Goal: Task Accomplishment & Management: Complete application form

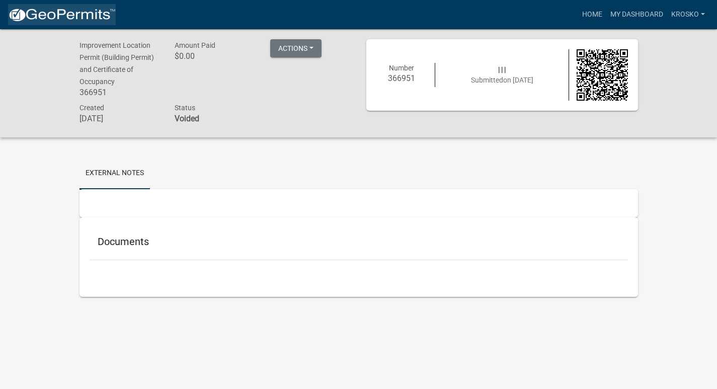
click at [60, 13] on img at bounding box center [62, 15] width 108 height 15
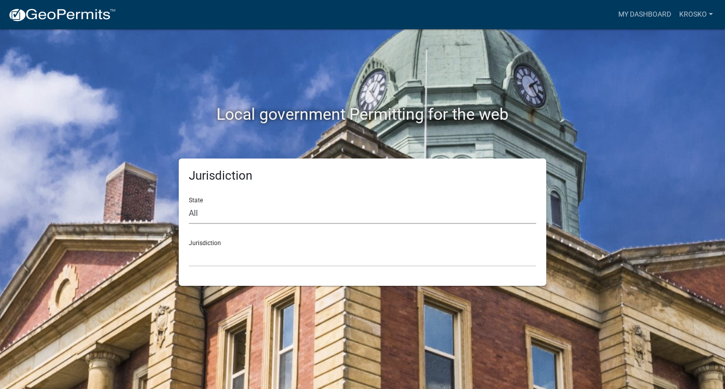
click at [209, 215] on select "All [US_STATE] [US_STATE] [US_STATE] [US_STATE] [US_STATE] [US_STATE] [US_STATE…" at bounding box center [362, 213] width 347 height 21
select select "[US_STATE]"
click at [189, 203] on select "All [US_STATE] [US_STATE] [US_STATE] [US_STATE] [US_STATE] [US_STATE] [US_STATE…" at bounding box center [362, 213] width 347 height 21
click at [214, 253] on select "City of [GEOGRAPHIC_DATA], [US_STATE] City of [GEOGRAPHIC_DATA], [US_STATE] Cit…" at bounding box center [362, 256] width 347 height 21
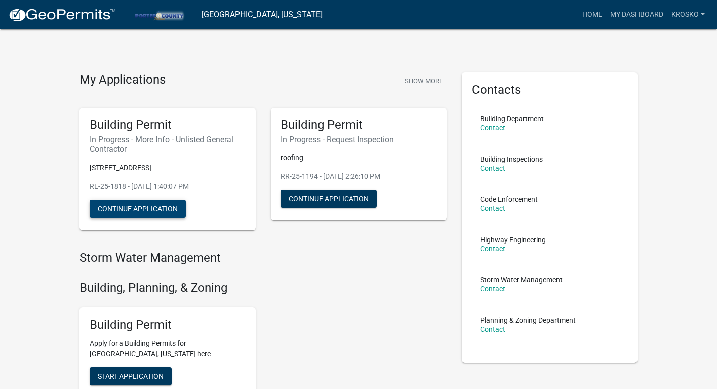
click at [139, 208] on button "Continue Application" at bounding box center [138, 209] width 96 height 18
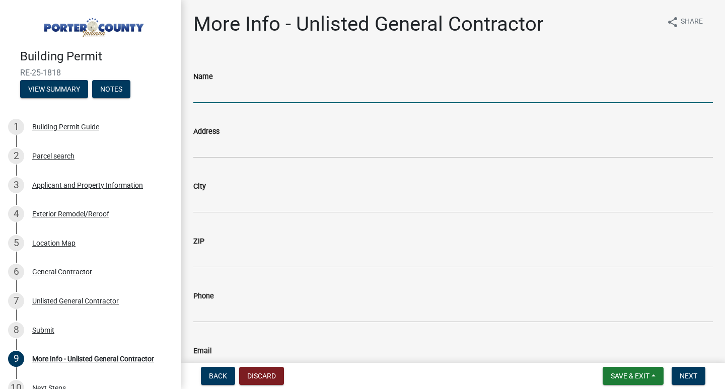
click at [225, 95] on input "Name" at bounding box center [453, 93] width 520 height 21
type input "Hays and Sons"
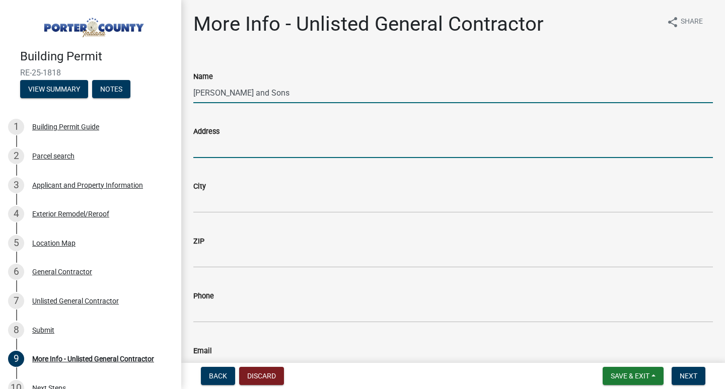
click at [212, 149] on input "Address" at bounding box center [453, 147] width 520 height 21
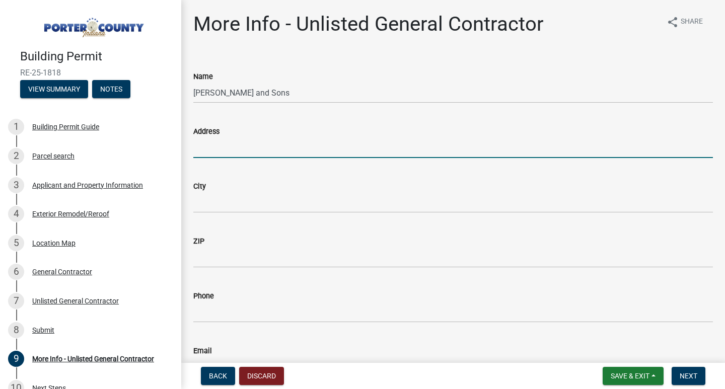
type input "1050 Breuckman Drive"
type input "CROWN POINT"
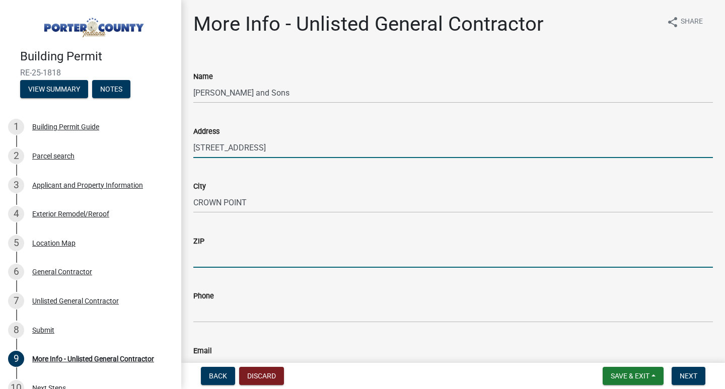
type input "46307"
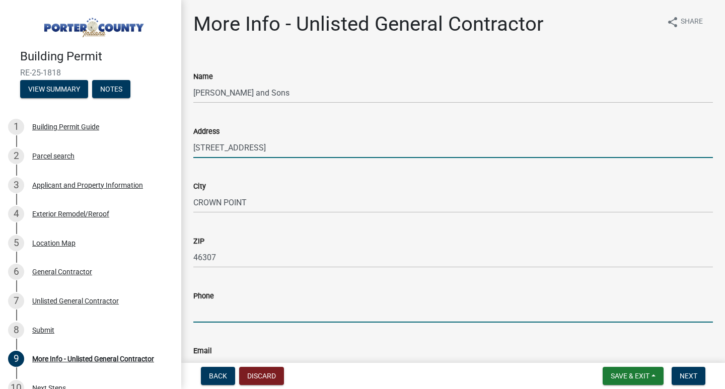
type input "2196619110"
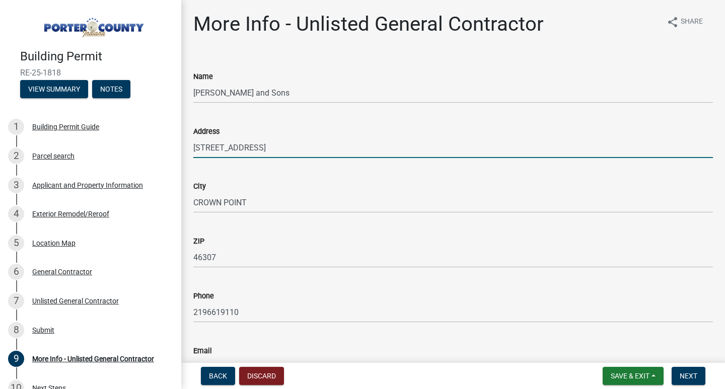
type input "[EMAIL_ADDRESS][DOMAIN_NAME]"
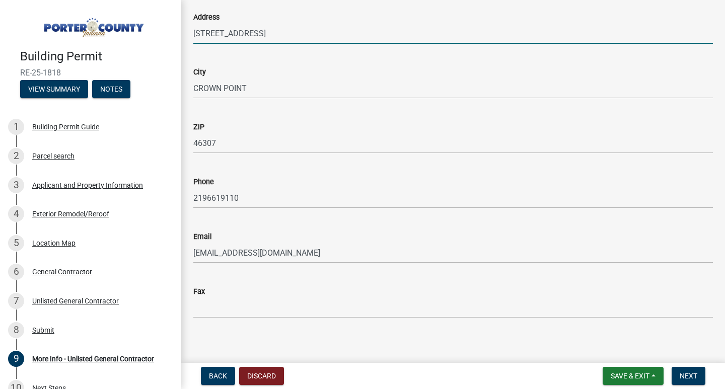
scroll to position [121, 0]
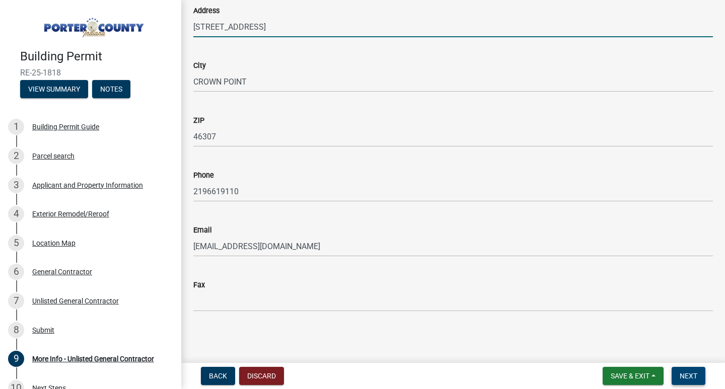
click at [688, 373] on span "Next" at bounding box center [689, 376] width 18 height 8
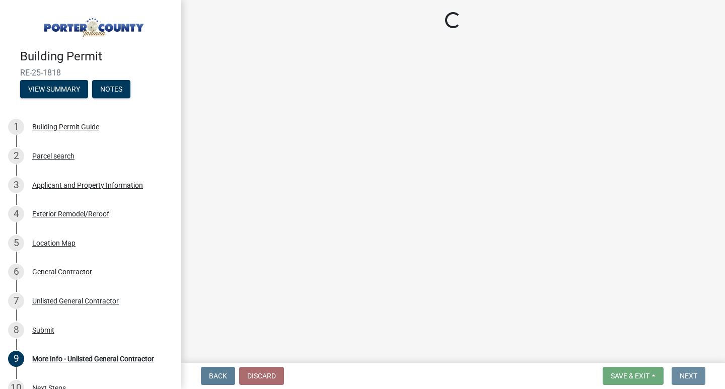
scroll to position [0, 0]
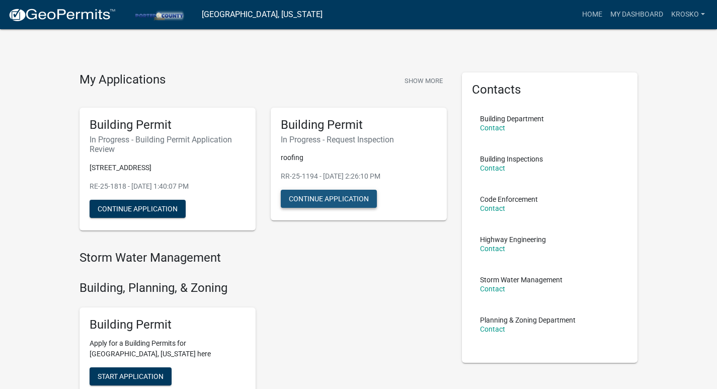
click at [315, 200] on button "Continue Application" at bounding box center [329, 199] width 96 height 18
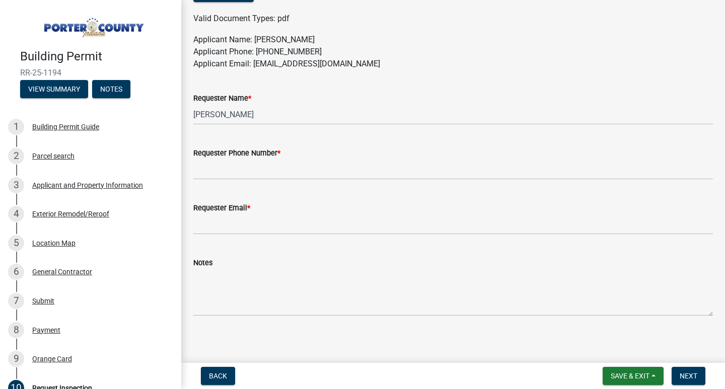
scroll to position [589, 0]
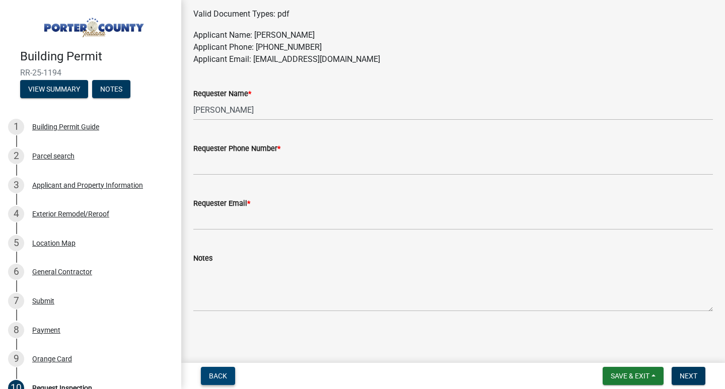
click at [214, 376] on span "Back" at bounding box center [218, 376] width 18 height 8
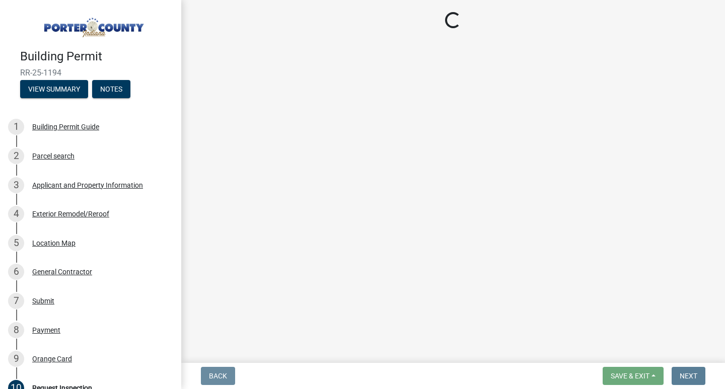
scroll to position [0, 0]
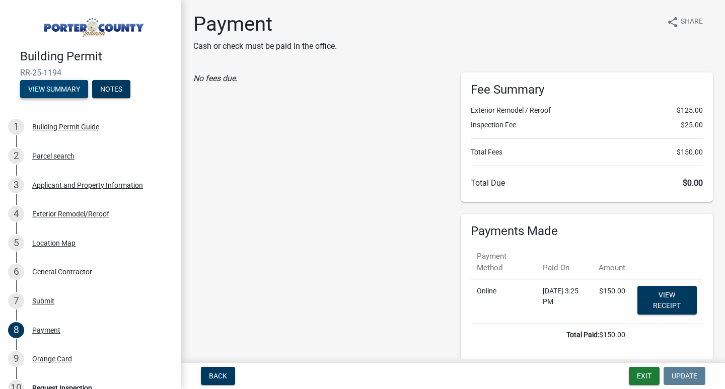
click at [58, 91] on button "View Summary" at bounding box center [54, 89] width 68 height 18
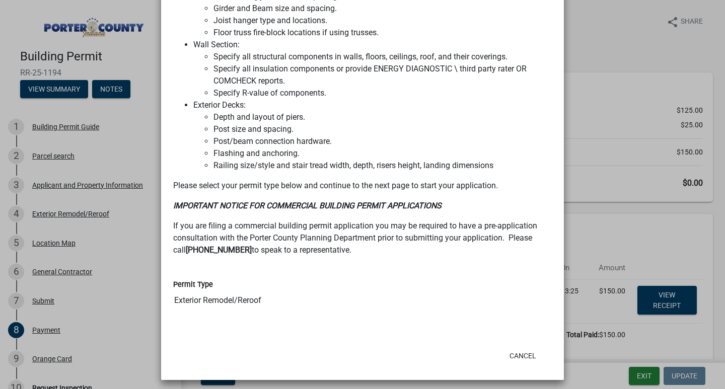
scroll to position [800, 0]
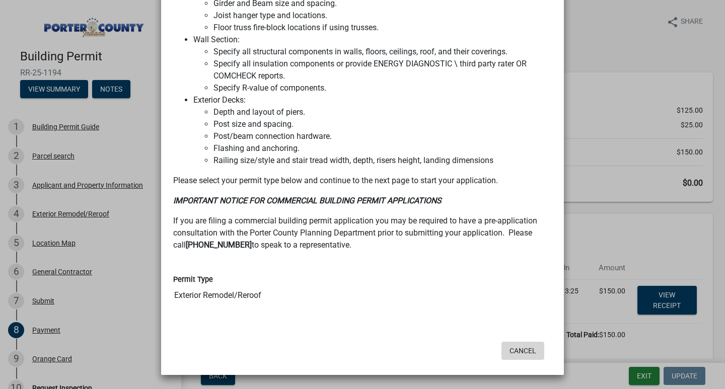
click at [515, 354] on button "Cancel" at bounding box center [522, 351] width 43 height 18
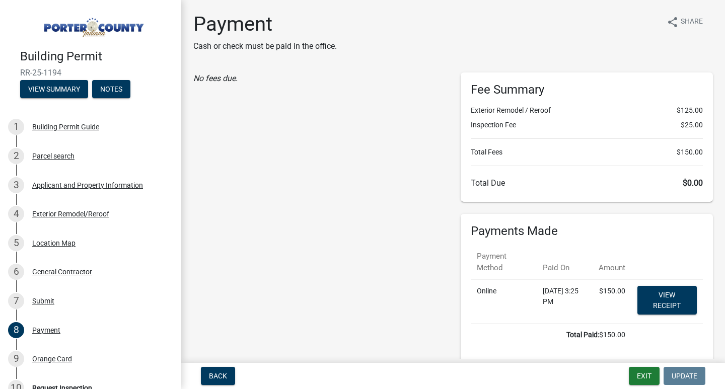
click at [62, 30] on img at bounding box center [92, 25] width 145 height 28
click at [224, 377] on span "Back" at bounding box center [218, 376] width 18 height 8
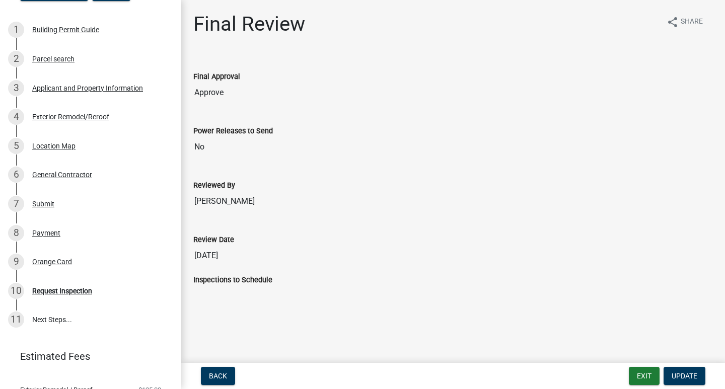
scroll to position [0, 0]
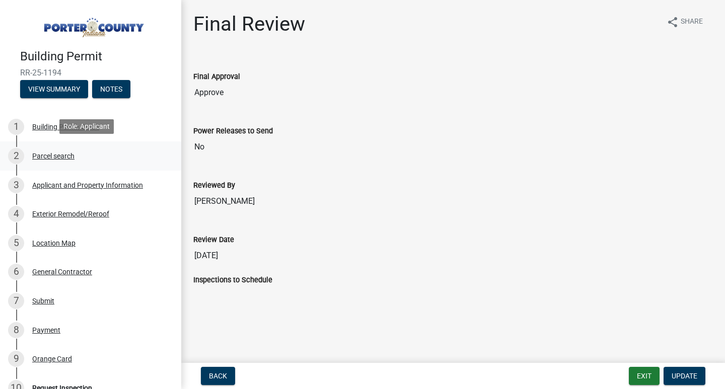
click at [49, 155] on div "Parcel search" at bounding box center [53, 156] width 42 height 7
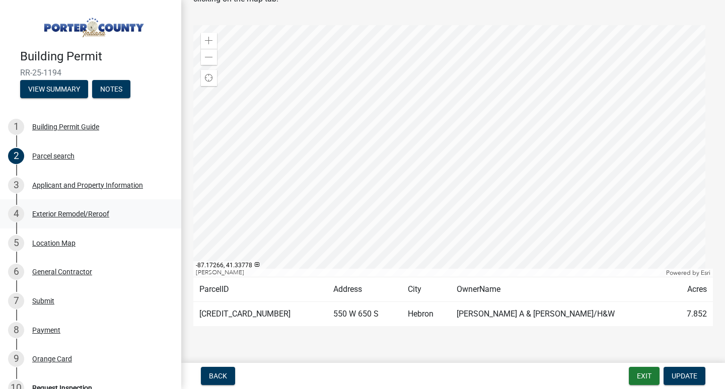
scroll to position [66, 0]
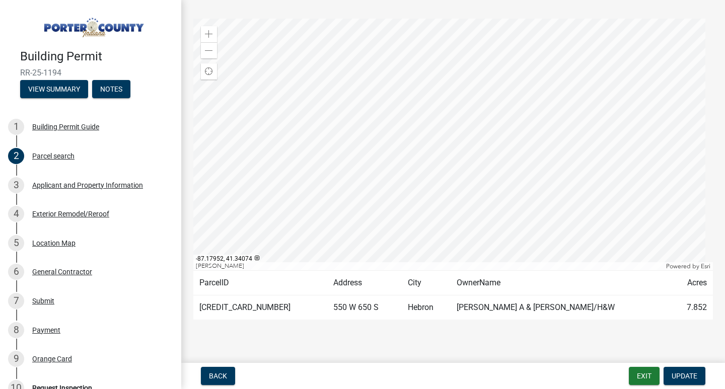
click at [55, 28] on img at bounding box center [92, 25] width 145 height 28
click at [218, 377] on span "Back" at bounding box center [218, 376] width 18 height 8
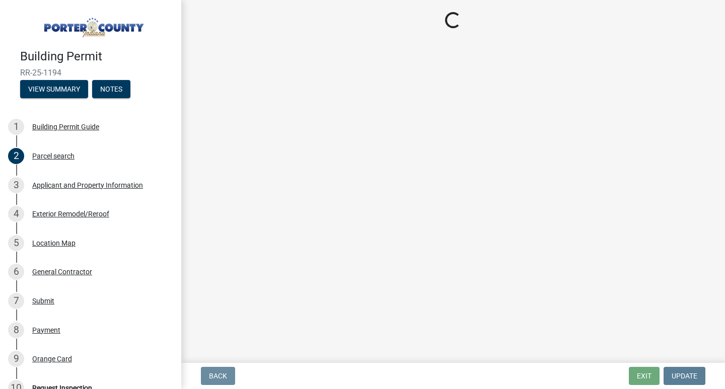
scroll to position [0, 0]
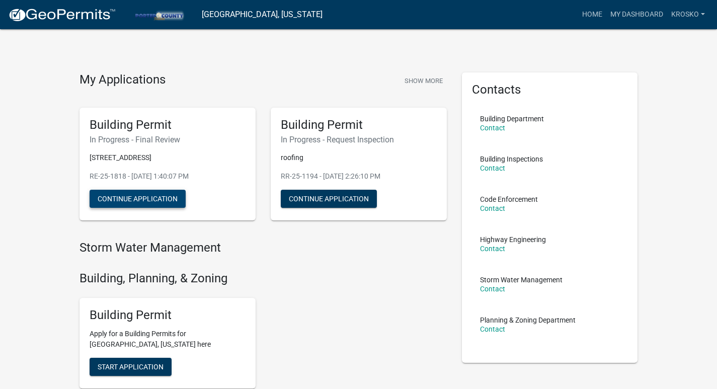
click at [137, 201] on button "Continue Application" at bounding box center [138, 199] width 96 height 18
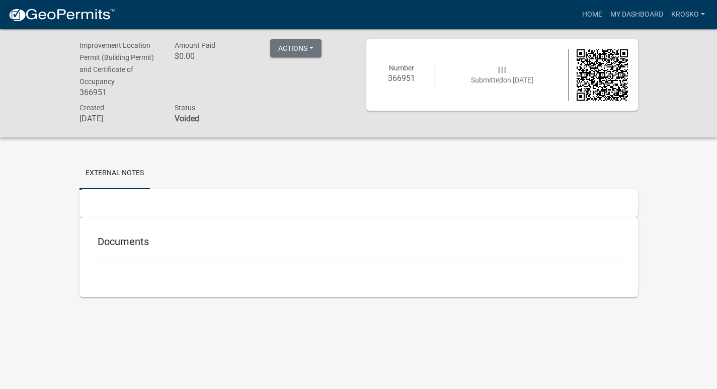
click at [39, 16] on img at bounding box center [62, 15] width 108 height 15
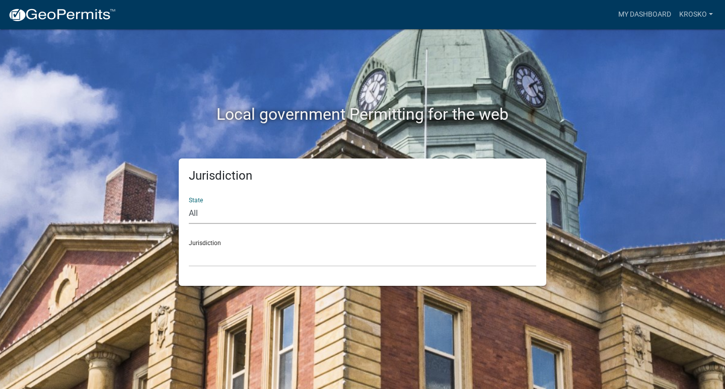
click at [230, 217] on select "All [US_STATE] [US_STATE] [US_STATE] [US_STATE] [US_STATE] [US_STATE] [US_STATE…" at bounding box center [362, 213] width 347 height 21
select select "[US_STATE]"
click at [189, 203] on select "All [US_STATE] [US_STATE] [US_STATE] [US_STATE] [US_STATE] [US_STATE] [US_STATE…" at bounding box center [362, 213] width 347 height 21
click at [228, 250] on select "City of [GEOGRAPHIC_DATA], [US_STATE] City of [GEOGRAPHIC_DATA], [US_STATE] Cit…" at bounding box center [362, 256] width 347 height 21
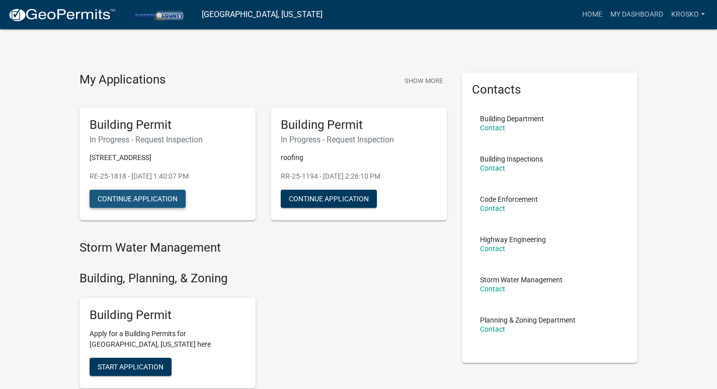
click at [119, 197] on button "Continue Application" at bounding box center [138, 199] width 96 height 18
